Goal: Information Seeking & Learning: Compare options

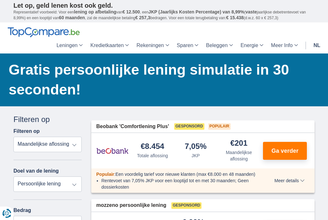
click at [74, 146] on select "Totale aflossing JKP Maandelijkse aflossing" at bounding box center [47, 144] width 68 height 15
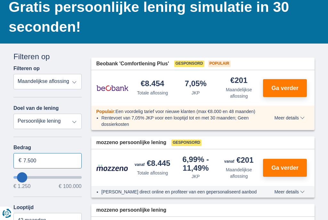
click at [43, 164] on input "7.500" at bounding box center [47, 160] width 68 height 15
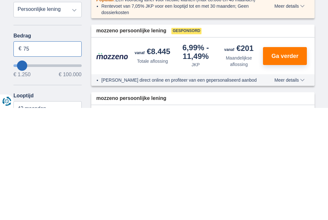
type input "7"
type input "18.000"
type input "18250"
select select "84"
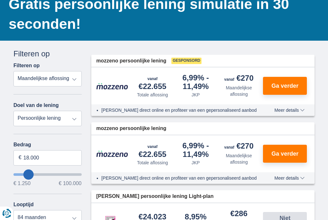
scroll to position [63, 0]
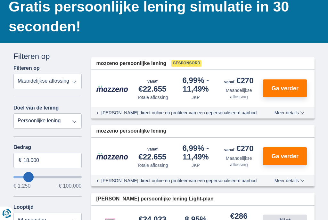
click at [68, 129] on select "Persoonlijke lening Auto Moto / fiets Mobilhome / caravan Renovatie Energie Sch…" at bounding box center [47, 120] width 68 height 15
type input "18250"
select select "energySavings"
type input "15.000"
type input "15250"
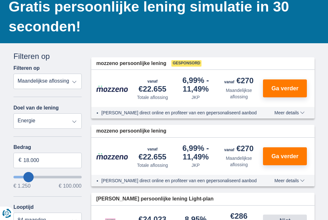
select select "60"
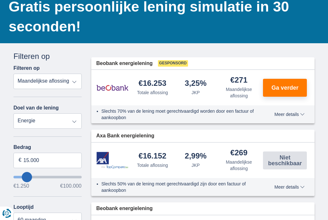
click at [69, 126] on select "Persoonlijke lening Auto Moto / fiets Mobilhome / caravan Renovatie Energie Sch…" at bounding box center [47, 120] width 68 height 15
select select "personalLoan"
type input "7.500"
type input "7250"
select select "42"
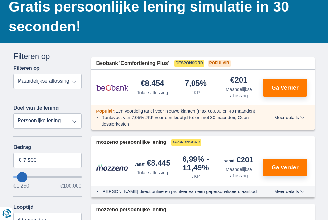
click at [69, 79] on select "Totale aflossing JKP Maandelijkse aflossing" at bounding box center [47, 81] width 68 height 15
select select "trp+"
click at [39, 162] on input "7.500" at bounding box center [47, 160] width 68 height 15
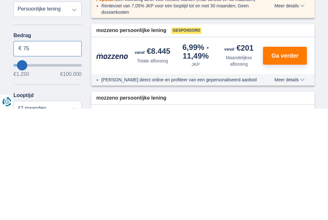
type input "7"
type input "18.000"
type input "18250"
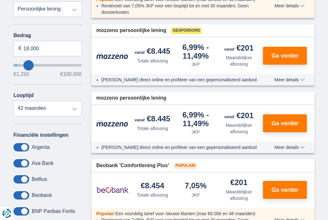
select select "84"
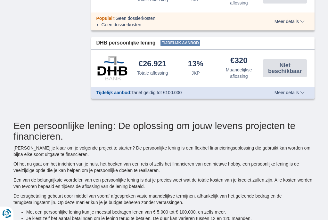
scroll to position [748, 0]
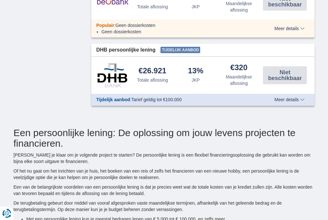
click at [303, 98] on span "Meer details" at bounding box center [289, 99] width 30 height 4
type input "18250"
click at [304, 100] on span "Meer details" at bounding box center [289, 99] width 30 height 4
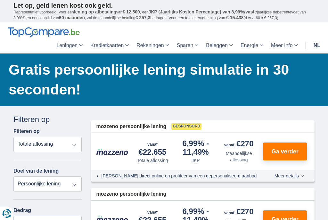
scroll to position [75, 0]
